Goal: Information Seeking & Learning: Learn about a topic

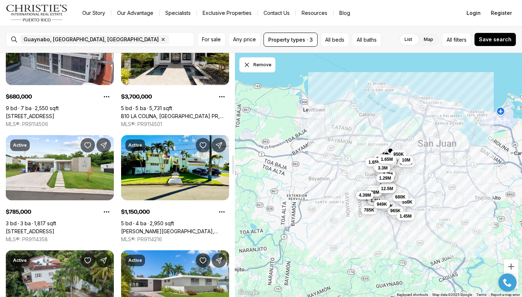
scroll to position [1338, 0]
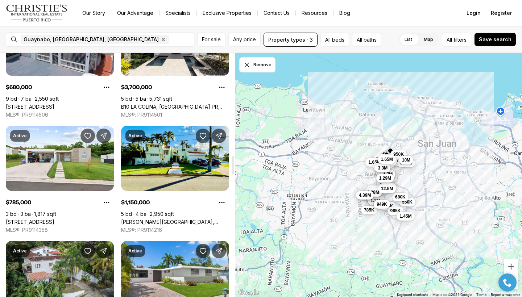
drag, startPoint x: 232, startPoint y: 64, endPoint x: 228, endPoint y: 166, distance: 102.2
click at [232, 166] on div at bounding box center [233, 165] width 2 height 18
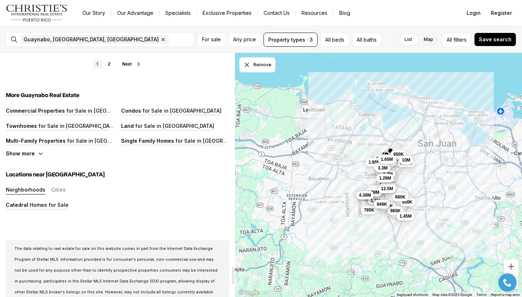
drag, startPoint x: 233, startPoint y: 168, endPoint x: 253, endPoint y: 278, distance: 111.9
click at [253, 278] on div "Guaynabo, PR Real Estate & Homes for Sale 55 results Newest Active $1,195,000 5…" at bounding box center [261, 175] width 522 height 244
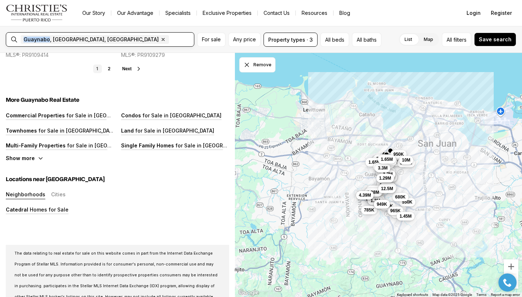
drag, startPoint x: 49, startPoint y: 38, endPoint x: 23, endPoint y: 39, distance: 26.1
click at [22, 39] on span "Guaynabo, PR, US Remove Guaynabo, PR, US" at bounding box center [95, 39] width 148 height 9
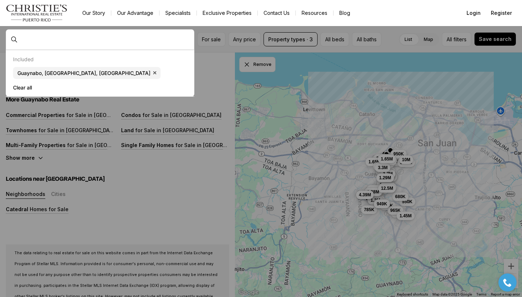
click at [23, 44] on div at bounding box center [106, 40] width 176 height 12
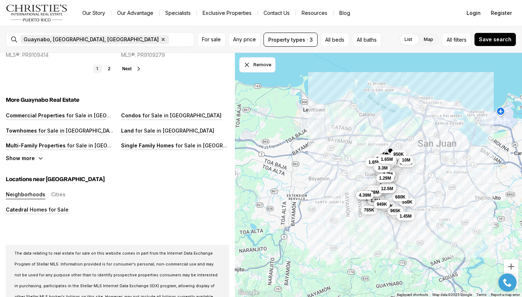
click at [162, 38] on icon "button" at bounding box center [163, 39] width 3 height 3
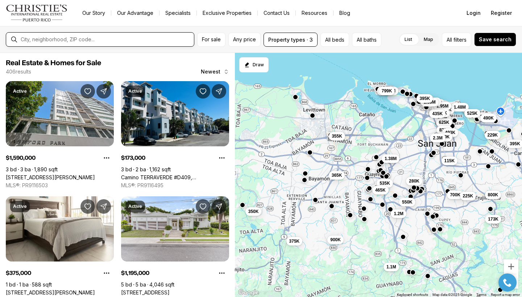
click at [57, 40] on input "text" at bounding box center [106, 40] width 170 height 6
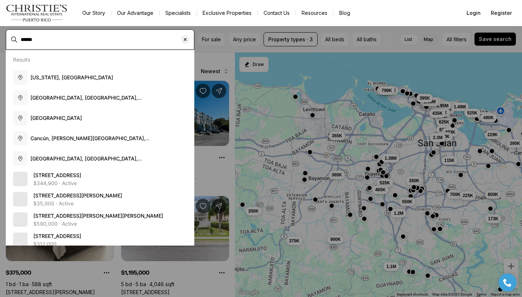
type input "******"
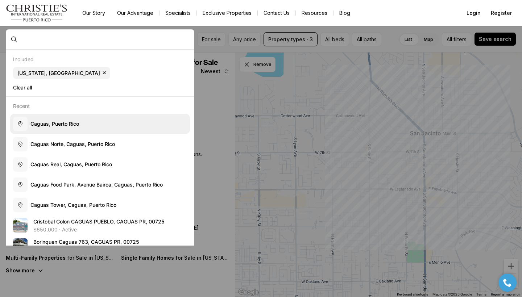
click at [64, 125] on span "C a g u a s , P u e r t o R i c o" at bounding box center [54, 124] width 49 height 6
type input "**********"
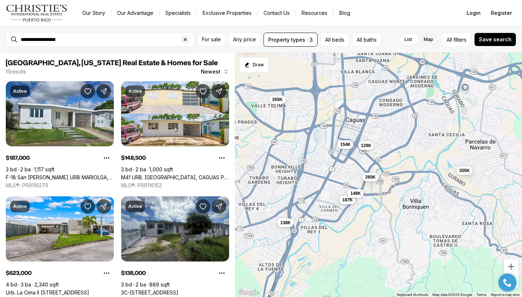
drag, startPoint x: 459, startPoint y: 219, endPoint x: 380, endPoint y: 138, distance: 113.0
click at [387, 145] on div "187K 149K 623K 138K 355K 595K 599K 260K 499K 895K 154K 355K 129K 475K 1.4M" at bounding box center [378, 175] width 287 height 245
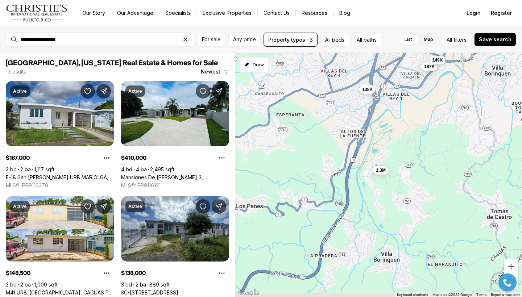
drag, startPoint x: 306, startPoint y: 226, endPoint x: 416, endPoint y: 111, distance: 158.4
click at [417, 111] on div "187K 149K 138K 355K 260K 154K 355K 129K 410K 797K 420K 600K 1.3M" at bounding box center [378, 175] width 287 height 245
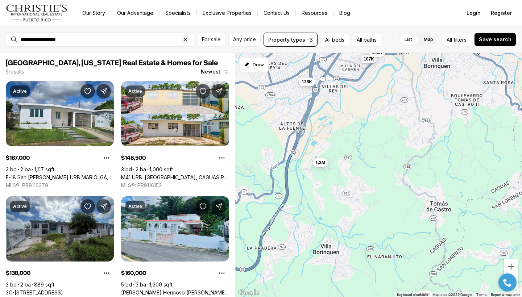
drag, startPoint x: 440, startPoint y: 161, endPoint x: 388, endPoint y: 149, distance: 53.4
click at [388, 151] on div "187K 149K 138K 1.3M 160K" at bounding box center [378, 175] width 287 height 245
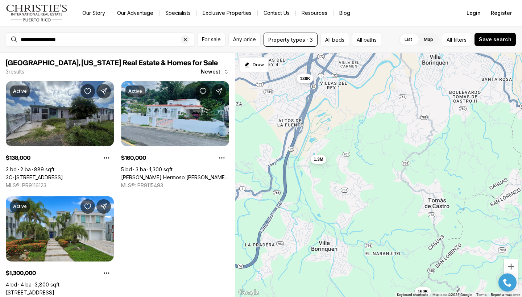
click at [329, 98] on div "138K 1.3M 160K" at bounding box center [378, 175] width 287 height 245
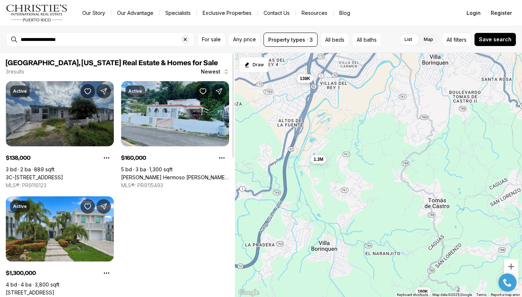
click at [53, 174] on link "3C-[STREET_ADDRESS][PERSON_NAME][PERSON_NAME]" at bounding box center [34, 177] width 57 height 7
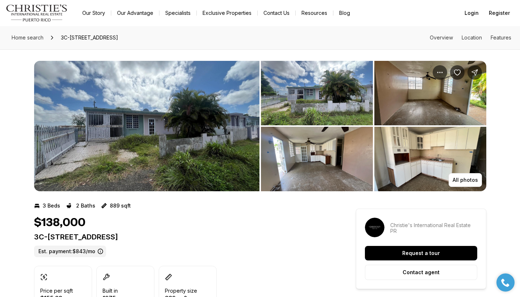
click at [147, 145] on img "View image gallery" at bounding box center [146, 126] width 225 height 130
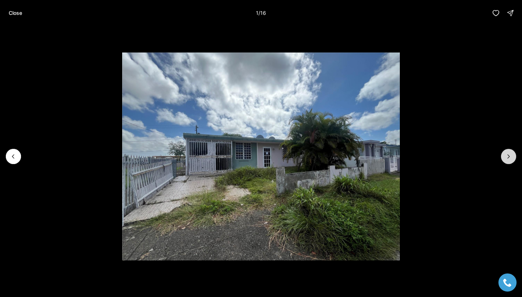
click at [510, 158] on icon "Next slide" at bounding box center [508, 156] width 7 height 7
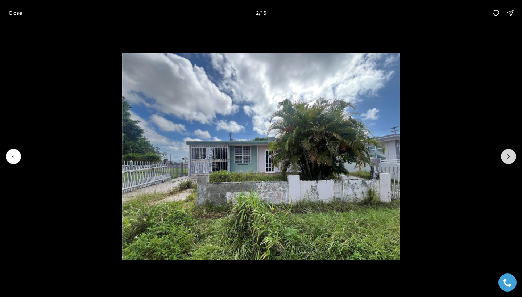
click at [510, 158] on icon "Next slide" at bounding box center [508, 156] width 7 height 7
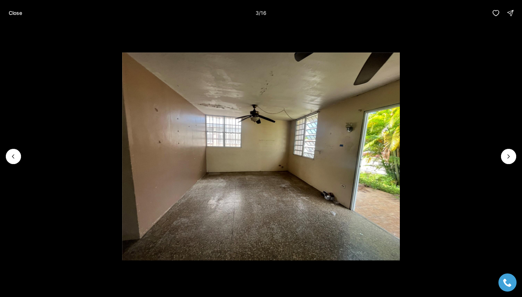
click at [304, 141] on img "3 of 16" at bounding box center [260, 157] width 277 height 208
click at [508, 163] on button "Next slide" at bounding box center [508, 156] width 15 height 15
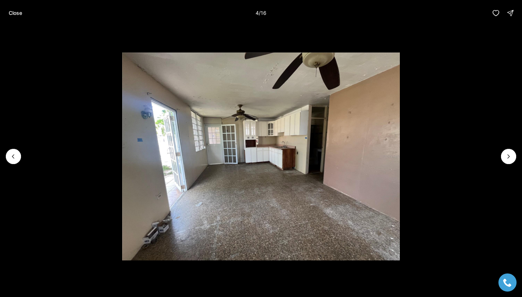
drag, startPoint x: 508, startPoint y: 163, endPoint x: 406, endPoint y: 153, distance: 102.3
click at [406, 153] on div at bounding box center [261, 156] width 522 height 261
click at [504, 154] on button "Next slide" at bounding box center [508, 156] width 15 height 15
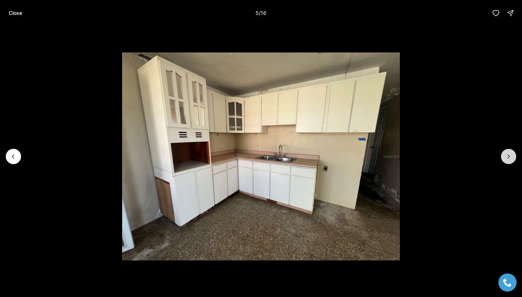
click at [504, 154] on button "Next slide" at bounding box center [508, 156] width 15 height 15
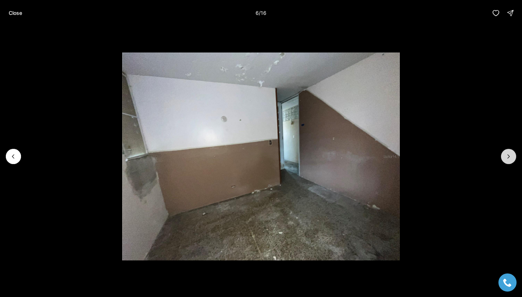
click at [504, 154] on button "Next slide" at bounding box center [508, 156] width 15 height 15
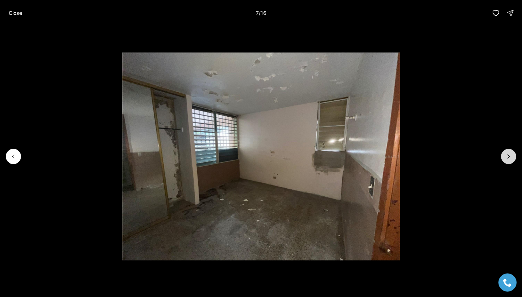
click at [504, 154] on button "Next slide" at bounding box center [508, 156] width 15 height 15
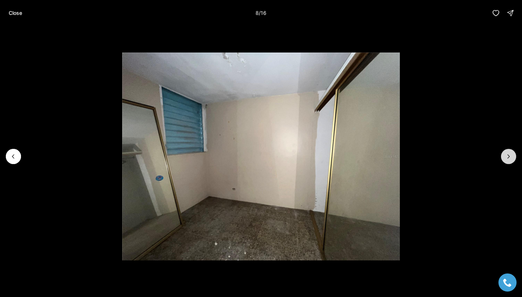
click at [504, 154] on button "Next slide" at bounding box center [508, 156] width 15 height 15
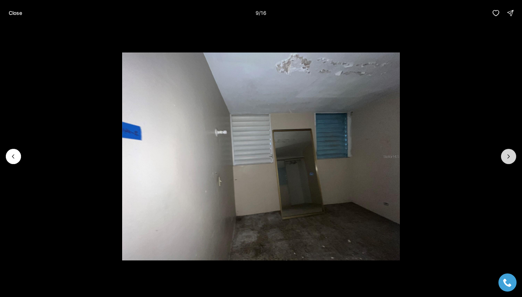
click at [504, 154] on button "Next slide" at bounding box center [508, 156] width 15 height 15
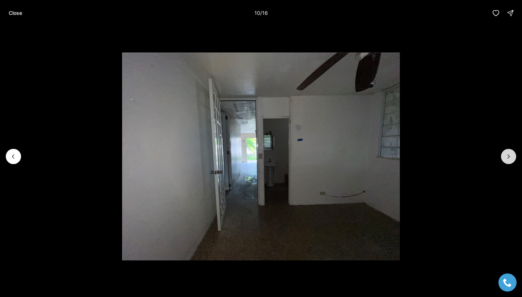
click at [504, 154] on button "Next slide" at bounding box center [508, 156] width 15 height 15
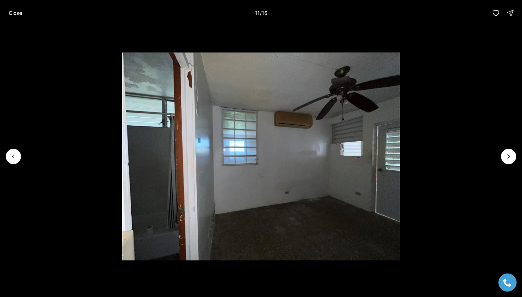
click at [336, 167] on img "11 of 16" at bounding box center [260, 157] width 277 height 208
click at [508, 161] on button "Next slide" at bounding box center [508, 156] width 15 height 15
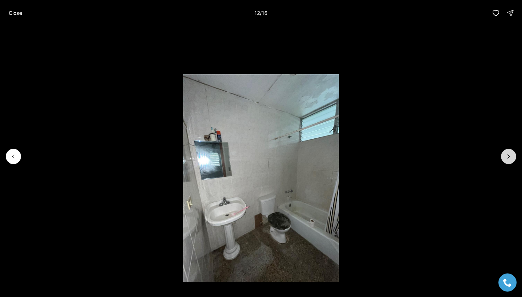
click at [508, 161] on button "Next slide" at bounding box center [508, 156] width 15 height 15
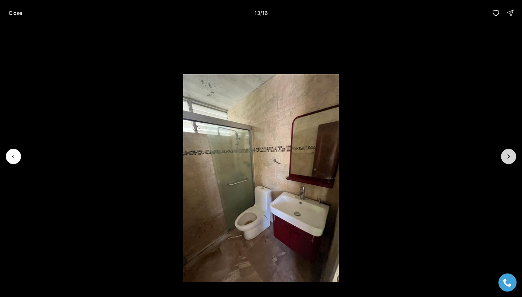
click at [508, 161] on button "Next slide" at bounding box center [508, 156] width 15 height 15
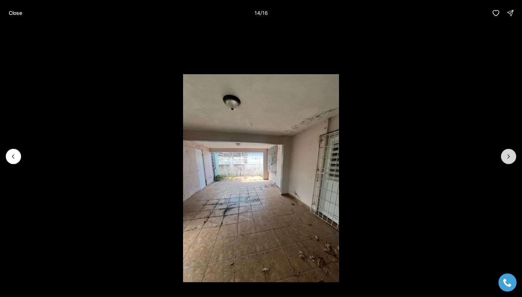
click at [508, 161] on button "Next slide" at bounding box center [508, 156] width 15 height 15
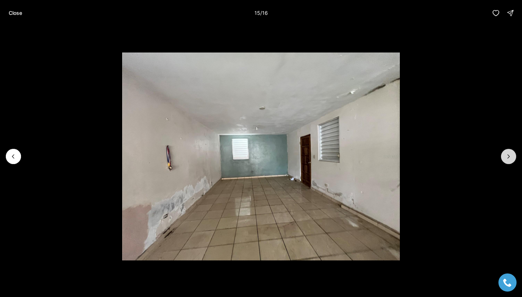
click at [508, 161] on button "Next slide" at bounding box center [508, 156] width 15 height 15
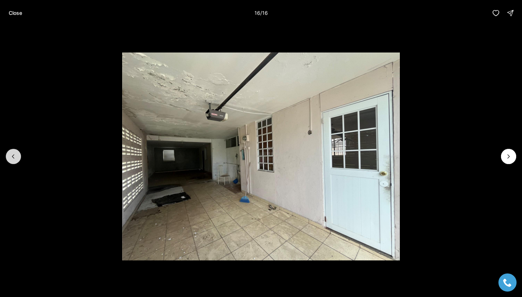
click at [13, 157] on icon "Previous slide" at bounding box center [13, 157] width 2 height 4
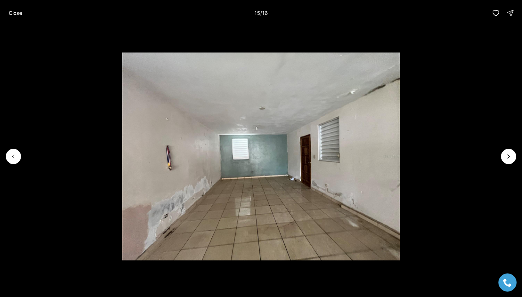
click at [251, 230] on img "15 of 16" at bounding box center [260, 157] width 277 height 208
click at [513, 157] on button "Next slide" at bounding box center [508, 156] width 15 height 15
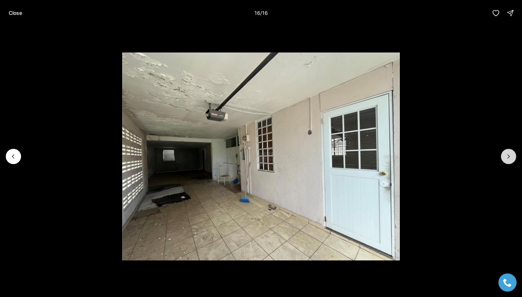
click at [513, 157] on div at bounding box center [508, 156] width 15 height 15
click at [509, 154] on div at bounding box center [508, 156] width 15 height 15
click at [12, 158] on icon "Previous slide" at bounding box center [13, 156] width 7 height 7
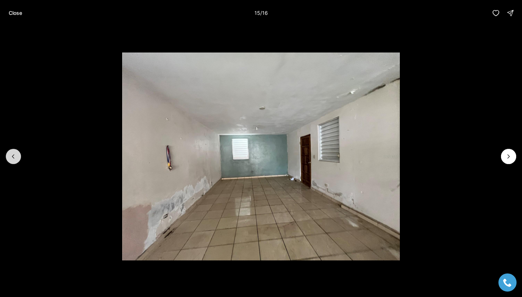
click at [12, 158] on icon "Previous slide" at bounding box center [13, 156] width 7 height 7
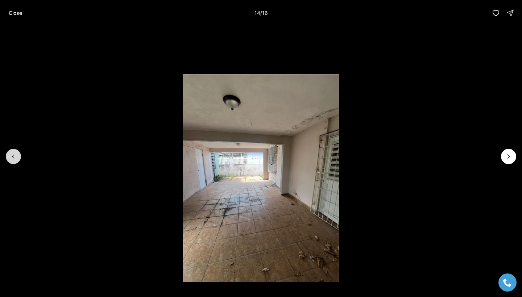
click at [12, 158] on icon "Previous slide" at bounding box center [13, 156] width 7 height 7
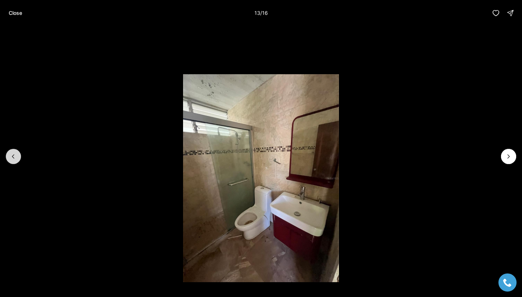
click at [12, 158] on icon "Previous slide" at bounding box center [13, 156] width 7 height 7
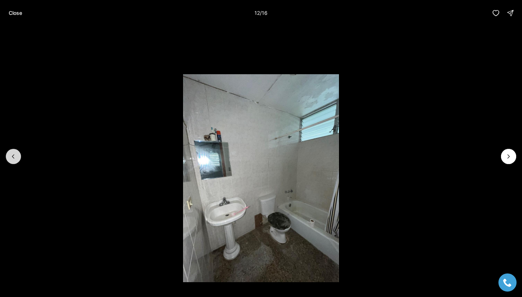
click at [12, 158] on icon "Previous slide" at bounding box center [13, 156] width 7 height 7
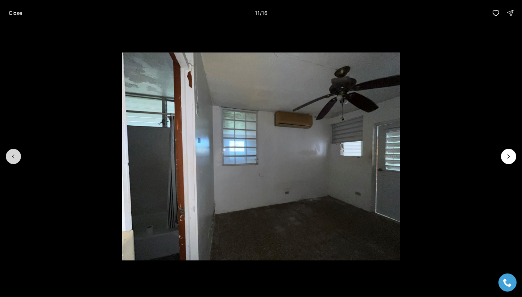
click at [13, 158] on icon "Previous slide" at bounding box center [13, 156] width 7 height 7
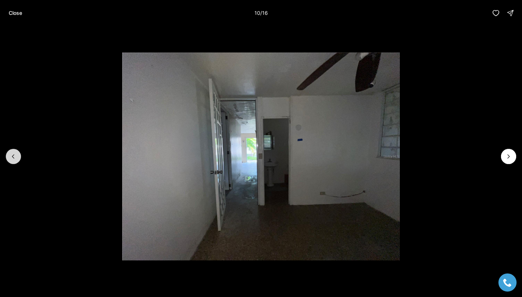
click at [13, 158] on icon "Previous slide" at bounding box center [13, 156] width 7 height 7
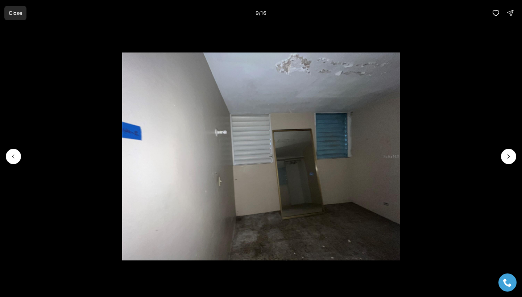
click at [15, 15] on p "Close" at bounding box center [15, 13] width 13 height 6
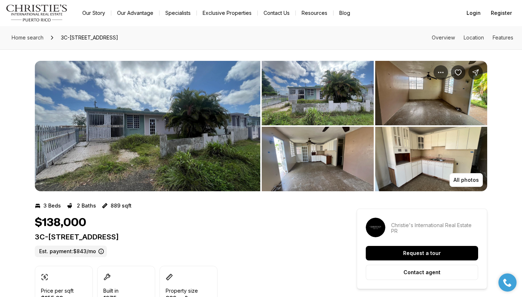
click at [15, 15] on img "Main navigation" at bounding box center [37, 12] width 62 height 17
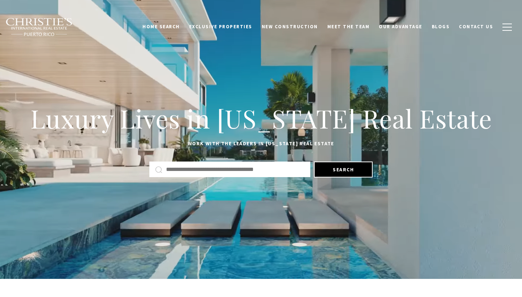
click at [202, 172] on input "text" at bounding box center [235, 169] width 138 height 9
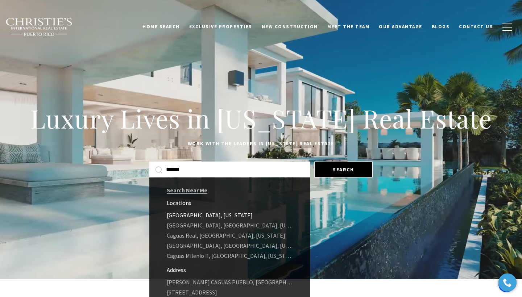
type input "******"
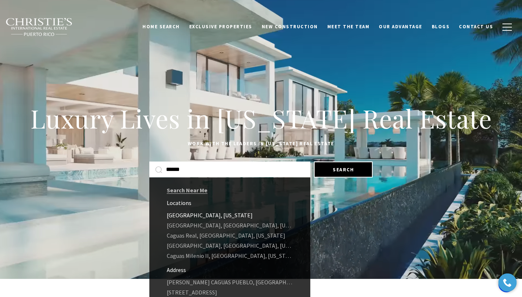
click at [190, 217] on link "Caguas, Puerto Rico" at bounding box center [229, 215] width 161 height 10
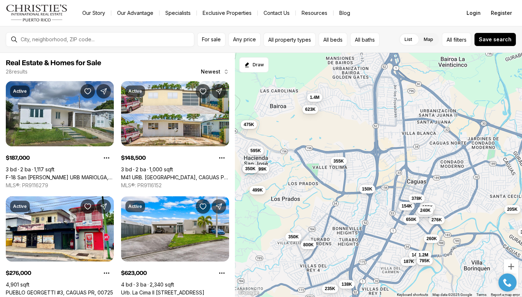
click at [367, 194] on div "150K" at bounding box center [367, 189] width 16 height 9
click at [368, 189] on span "150K" at bounding box center [367, 189] width 11 height 6
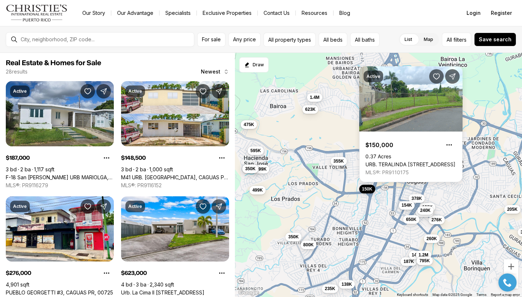
click at [402, 205] on span "154K" at bounding box center [406, 206] width 11 height 6
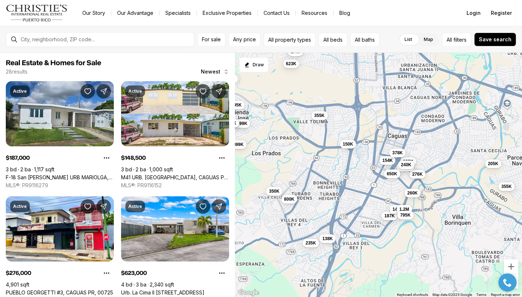
drag, startPoint x: 389, startPoint y: 264, endPoint x: 370, endPoint y: 217, distance: 50.1
click at [370, 217] on div "187K 149K 276K 623K 138K 235K 355K 595K 599K 260K 1.85M 499K 205K 895K 350K 154…" at bounding box center [378, 175] width 287 height 245
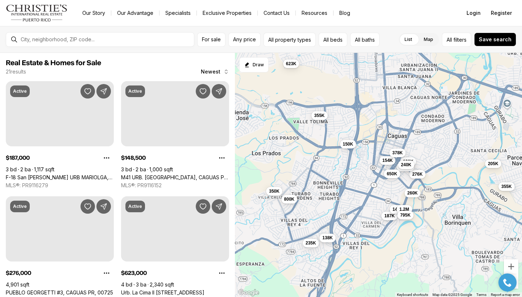
click at [328, 240] on span "138K" at bounding box center [327, 238] width 11 height 6
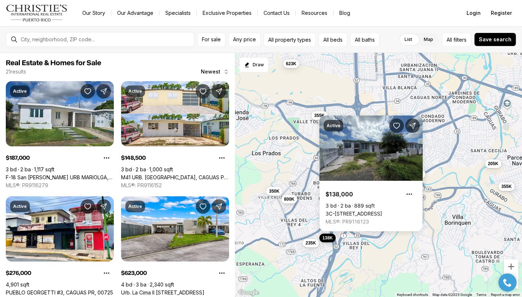
click at [371, 277] on div "187K 149K 276K 623K 138K 235K 355K 260K 1.85M 205K 154K 355K 129K 1.2M 800K 350…" at bounding box center [378, 175] width 287 height 245
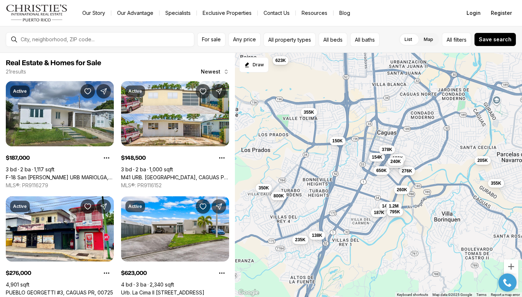
drag, startPoint x: 319, startPoint y: 251, endPoint x: 309, endPoint y: 247, distance: 10.6
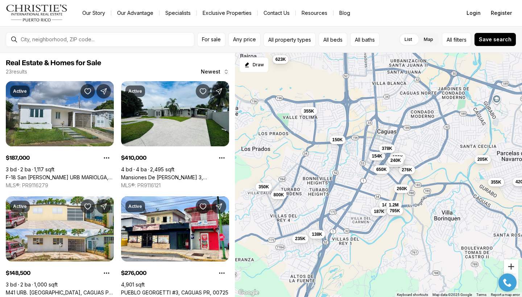
click at [512, 267] on button "Zoom in" at bounding box center [511, 266] width 14 height 14
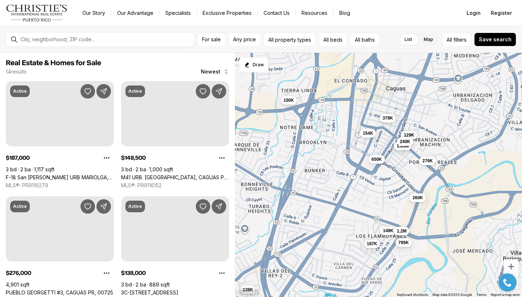
drag, startPoint x: 352, startPoint y: 240, endPoint x: 466, endPoint y: 213, distance: 116.8
click at [464, 214] on div "187K 149K 276K 138K 260K 1.85M 154K 129K 1.2M 150K 240K 650K 795K 378K" at bounding box center [378, 175] width 287 height 245
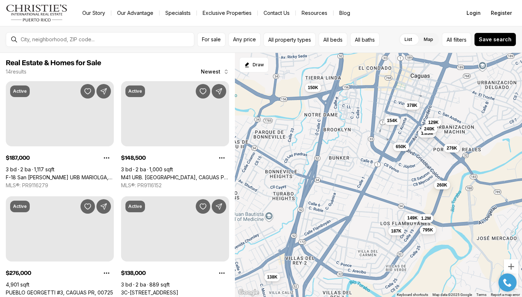
drag, startPoint x: 314, startPoint y: 259, endPoint x: 372, endPoint y: 161, distance: 114.0
click at [369, 165] on div "187K 149K 276K 138K 260K 1.85M 154K 129K 1.2M 150K 240K 650K 795K 378K" at bounding box center [378, 175] width 287 height 245
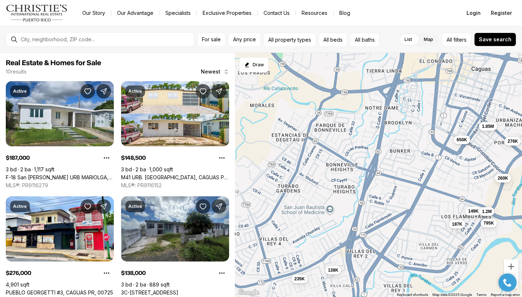
drag, startPoint x: 369, startPoint y: 246, endPoint x: 387, endPoint y: 135, distance: 112.9
click at [387, 135] on div "187K 149K 276K 138K 260K 1.85M 1.2M 650K 795K 235K" at bounding box center [378, 175] width 287 height 245
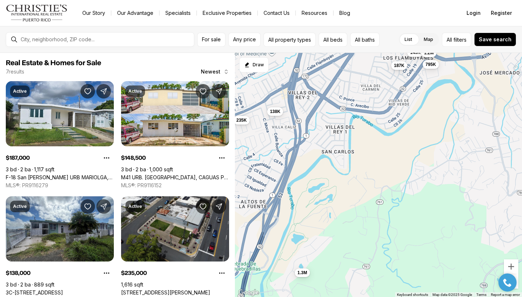
drag, startPoint x: 448, startPoint y: 182, endPoint x: 391, endPoint y: 159, distance: 61.0
click at [391, 159] on div "187K 149K 138K 1.2M 795K 235K 1.3M" at bounding box center [378, 175] width 287 height 245
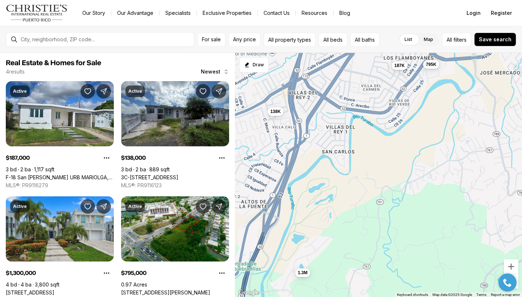
click at [324, 140] on div "187K 138K 795K 1.3M" at bounding box center [378, 175] width 287 height 245
click at [331, 120] on div "187K 138K 795K 1.3M" at bounding box center [378, 175] width 287 height 245
click at [321, 144] on div "187K 138K 795K 1.3M" at bounding box center [378, 175] width 287 height 245
click at [305, 149] on div "187K 138K 795K 1.3M" at bounding box center [378, 175] width 287 height 245
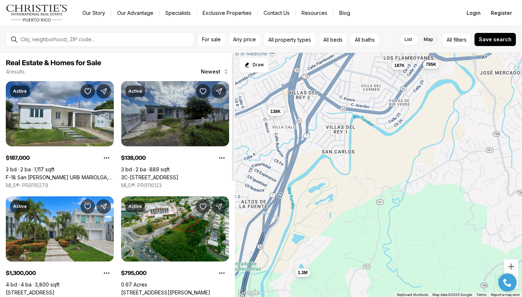
click at [178, 174] on link "3C-[STREET_ADDRESS]" at bounding box center [149, 177] width 57 height 7
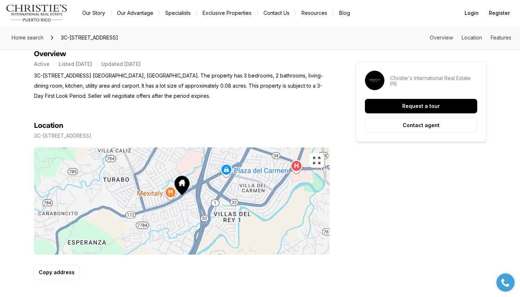
scroll to position [322, 0]
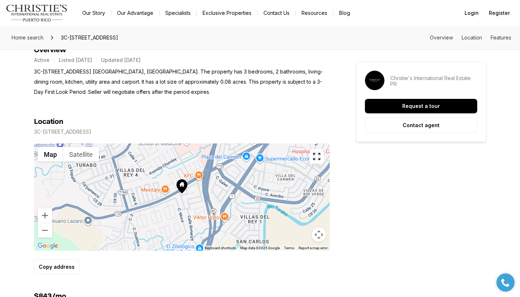
click at [182, 195] on div at bounding box center [182, 196] width 296 height 107
click at [183, 200] on div at bounding box center [182, 196] width 296 height 107
click at [182, 185] on icon at bounding box center [181, 184] width 5 height 5
click at [47, 220] on button "Zoom in" at bounding box center [45, 215] width 14 height 14
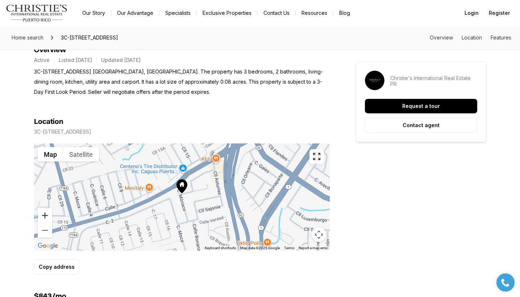
click at [47, 220] on button "Zoom in" at bounding box center [45, 215] width 14 height 14
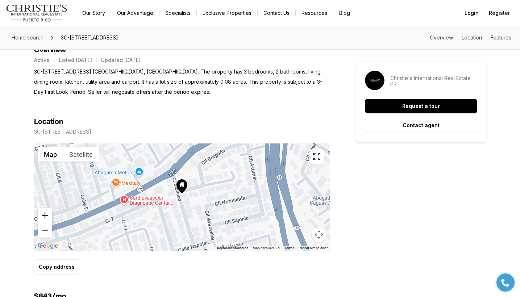
click at [47, 219] on button "Zoom in" at bounding box center [45, 215] width 14 height 14
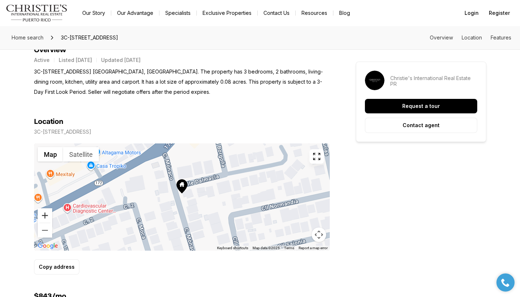
click at [47, 217] on button "Zoom in" at bounding box center [45, 215] width 14 height 14
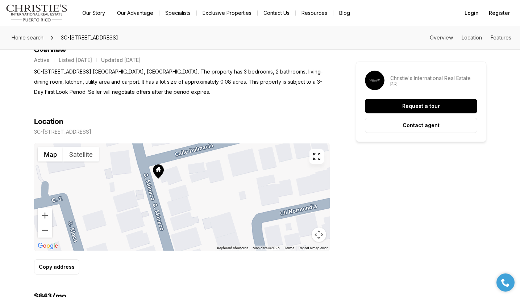
drag, startPoint x: 139, startPoint y: 178, endPoint x: 116, endPoint y: 165, distance: 26.4
click at [116, 165] on div at bounding box center [182, 196] width 296 height 107
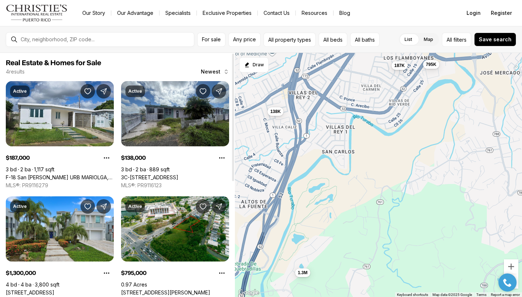
click at [231, 231] on div "Real Estate & Homes for Sale 4 results Newest Active $187,000 3 bd 2 ba 1,117 s…" at bounding box center [117, 285] width 235 height 464
click at [369, 98] on div "187K 138K 1.3M 795K" at bounding box center [378, 175] width 287 height 245
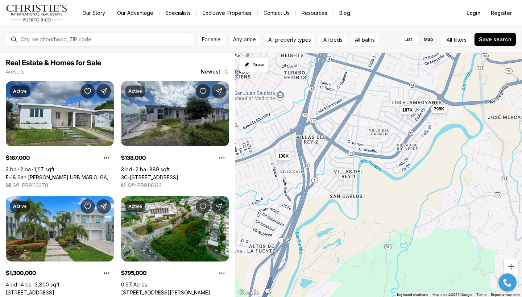
drag, startPoint x: 369, startPoint y: 90, endPoint x: 377, endPoint y: 135, distance: 46.0
click at [377, 135] on div "187K 138K 1.3M 795K" at bounding box center [378, 175] width 287 height 245
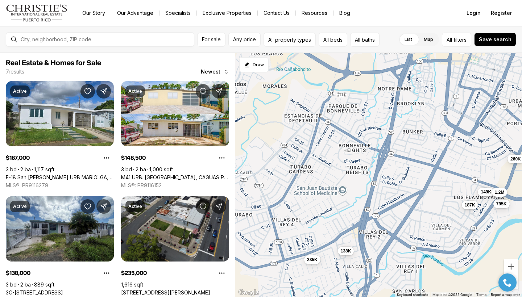
drag, startPoint x: 322, startPoint y: 167, endPoint x: 387, endPoint y: 262, distance: 115.0
click at [387, 262] on div "187K 138K 795K 149K 235K 260K 1.2M" at bounding box center [378, 175] width 287 height 245
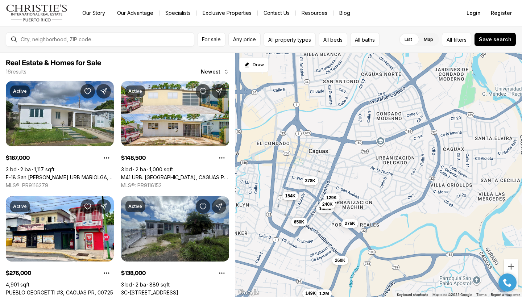
drag, startPoint x: 425, startPoint y: 192, endPoint x: 248, endPoint y: 294, distance: 204.4
click at [248, 294] on div "187K 138K 795K 149K 235K 260K 1.2M 276K 1.85M 154K 129K 800K 150K 240K 650K 378…" at bounding box center [378, 175] width 287 height 245
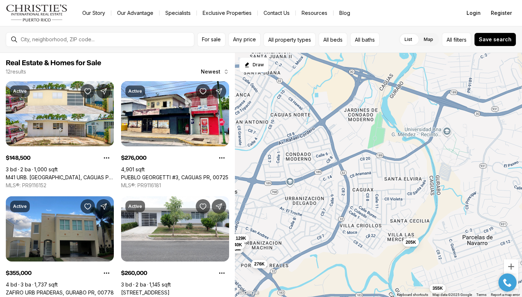
drag, startPoint x: 396, startPoint y: 165, endPoint x: 305, endPoint y: 204, distance: 99.2
click at [305, 204] on div "149K 260K 1.2M 276K 1.85M 154K 129K 240K 650K 378K 355K 205K" at bounding box center [378, 175] width 287 height 245
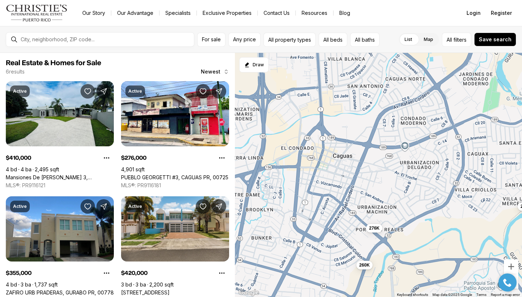
drag, startPoint x: 317, startPoint y: 205, endPoint x: 446, endPoint y: 166, distance: 134.7
click at [446, 166] on div "260K 276K 355K 205K 410K 420K" at bounding box center [378, 175] width 287 height 245
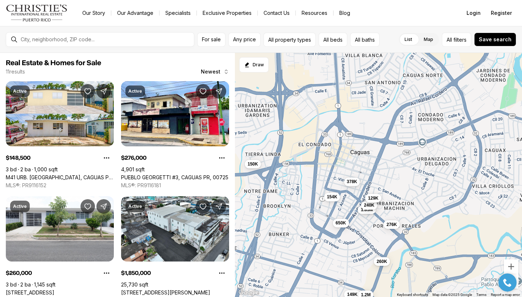
click at [373, 200] on span "129K" at bounding box center [373, 198] width 11 height 6
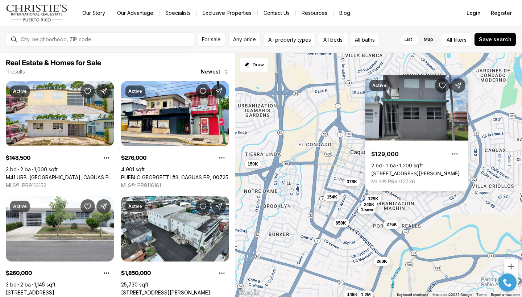
click at [368, 203] on span "240K" at bounding box center [369, 205] width 11 height 6
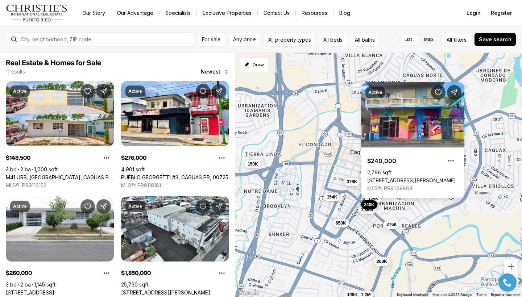
click at [367, 209] on button "240K" at bounding box center [369, 204] width 16 height 9
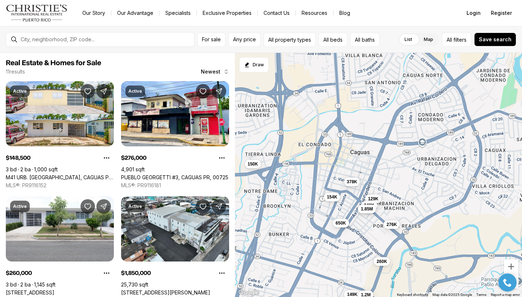
click at [362, 211] on span "1.85M" at bounding box center [366, 209] width 12 height 6
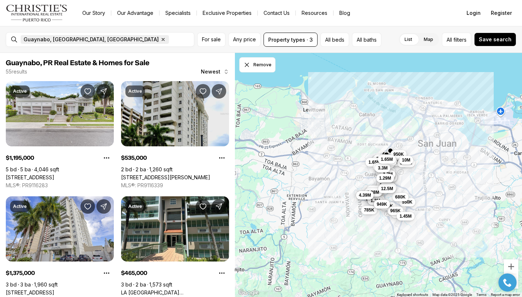
click at [160, 39] on icon "button" at bounding box center [163, 40] width 6 height 6
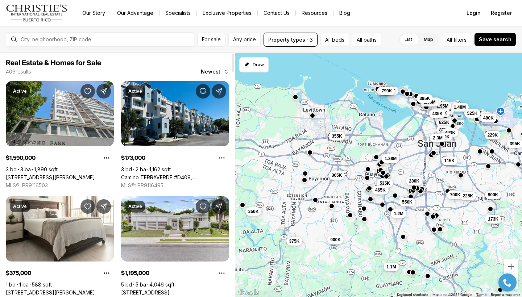
click at [17, 40] on div at bounding box center [100, 39] width 188 height 14
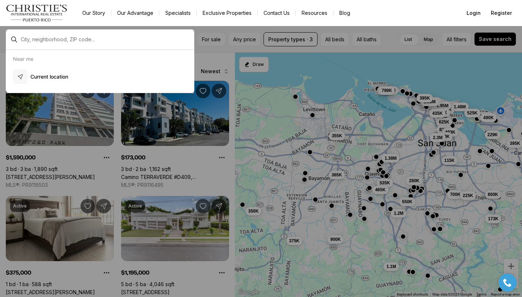
click at [37, 61] on div "Near me" at bounding box center [100, 59] width 180 height 7
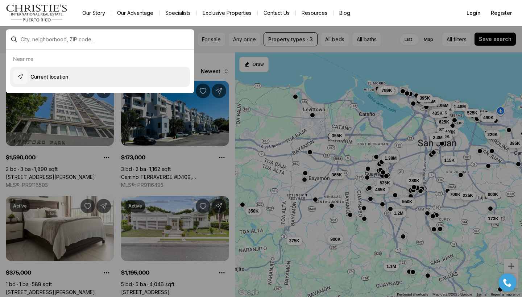
click at [28, 75] on button "Current location" at bounding box center [100, 77] width 180 height 20
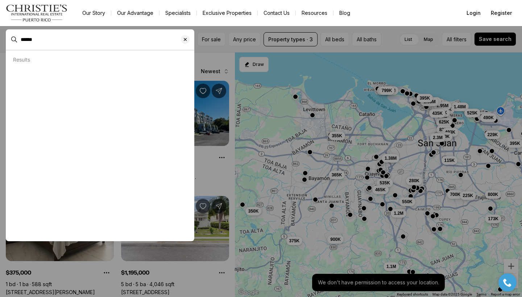
type input "******"
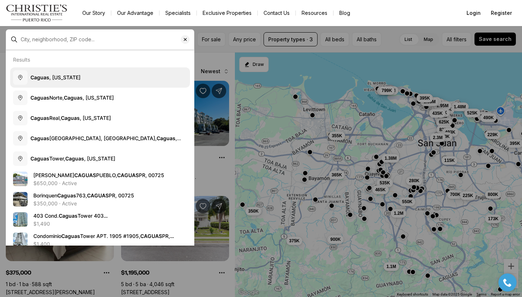
click at [40, 80] on span "[GEOGRAPHIC_DATA] , [US_STATE]" at bounding box center [55, 77] width 50 height 7
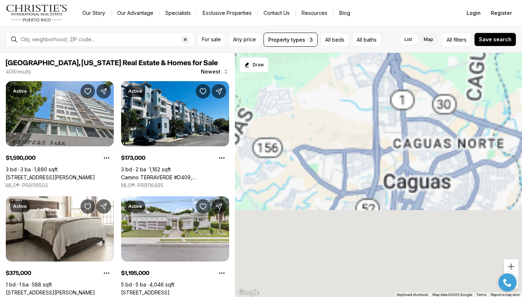
type input "**********"
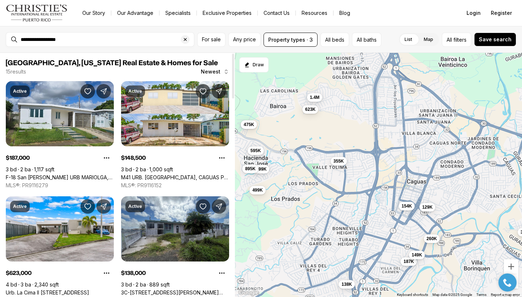
click at [231, 286] on div at bounding box center [233, 175] width 4 height 244
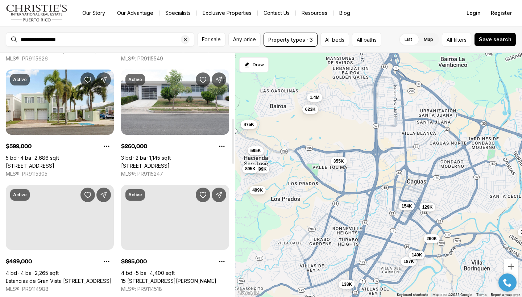
scroll to position [353, 0]
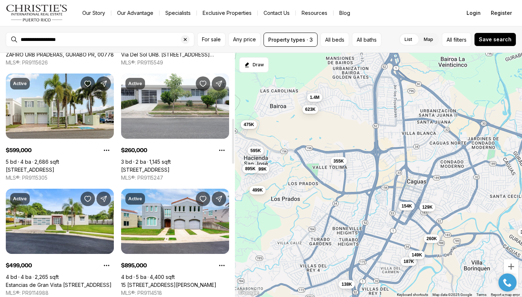
drag, startPoint x: 233, startPoint y: 263, endPoint x: 236, endPoint y: 119, distance: 143.5
click at [237, 130] on div "[GEOGRAPHIC_DATA], [US_STATE] Real Estate & Homes for Sale 15 results Newest Ac…" at bounding box center [261, 175] width 522 height 244
